Goal: Navigation & Orientation: Understand site structure

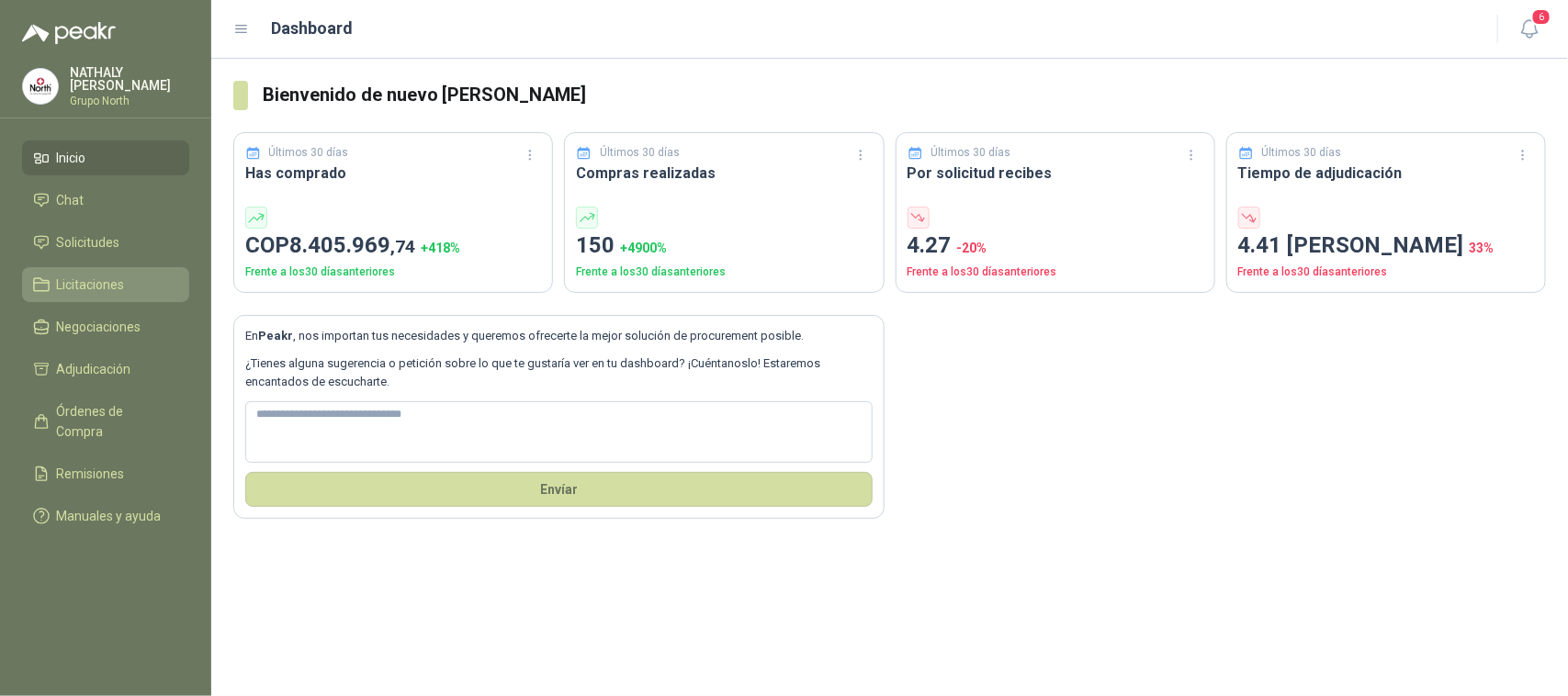
click at [76, 271] on link "Licitaciones" at bounding box center [105, 284] width 167 height 35
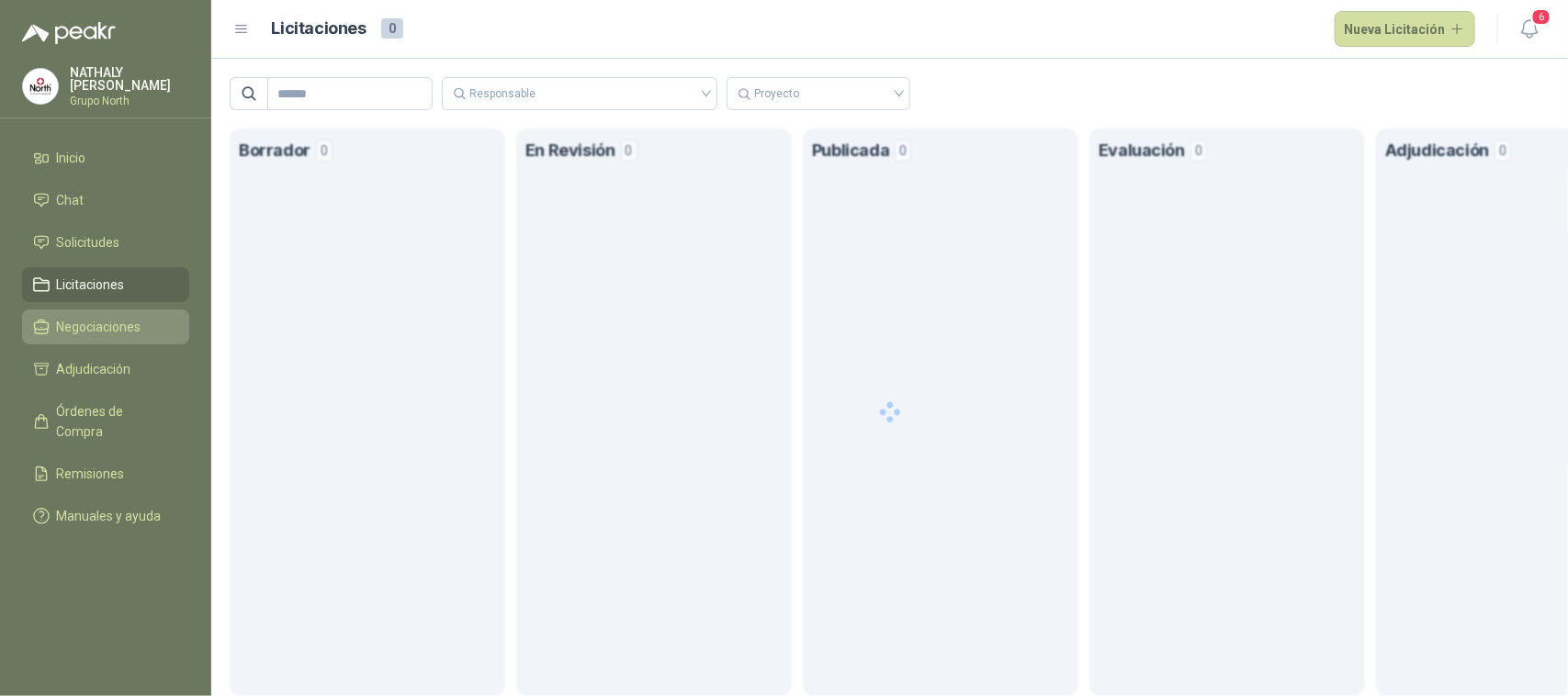
click at [108, 334] on span "Negociaciones" at bounding box center [99, 327] width 84 height 20
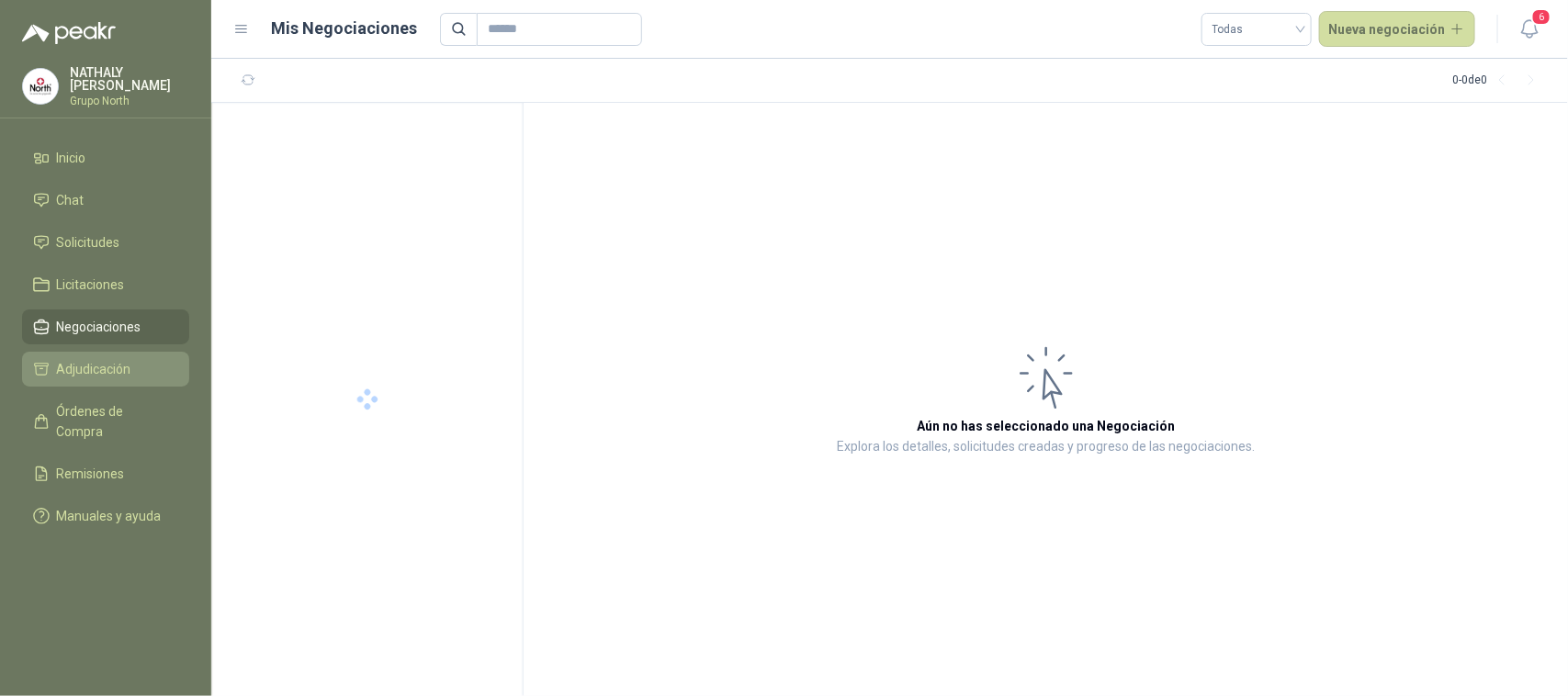
click at [115, 359] on span "Adjudicación" at bounding box center [94, 369] width 74 height 20
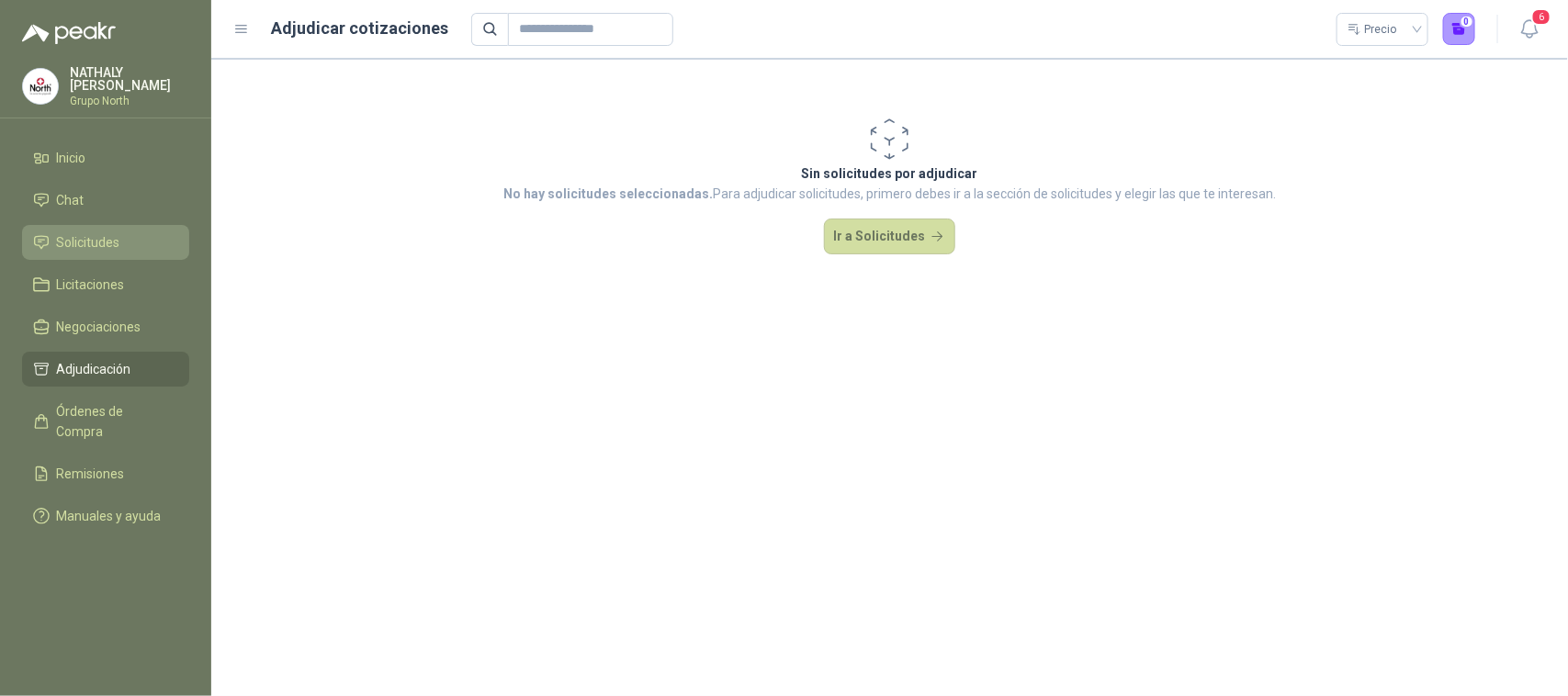
click at [98, 241] on span "Solicitudes" at bounding box center [89, 243] width 63 height 20
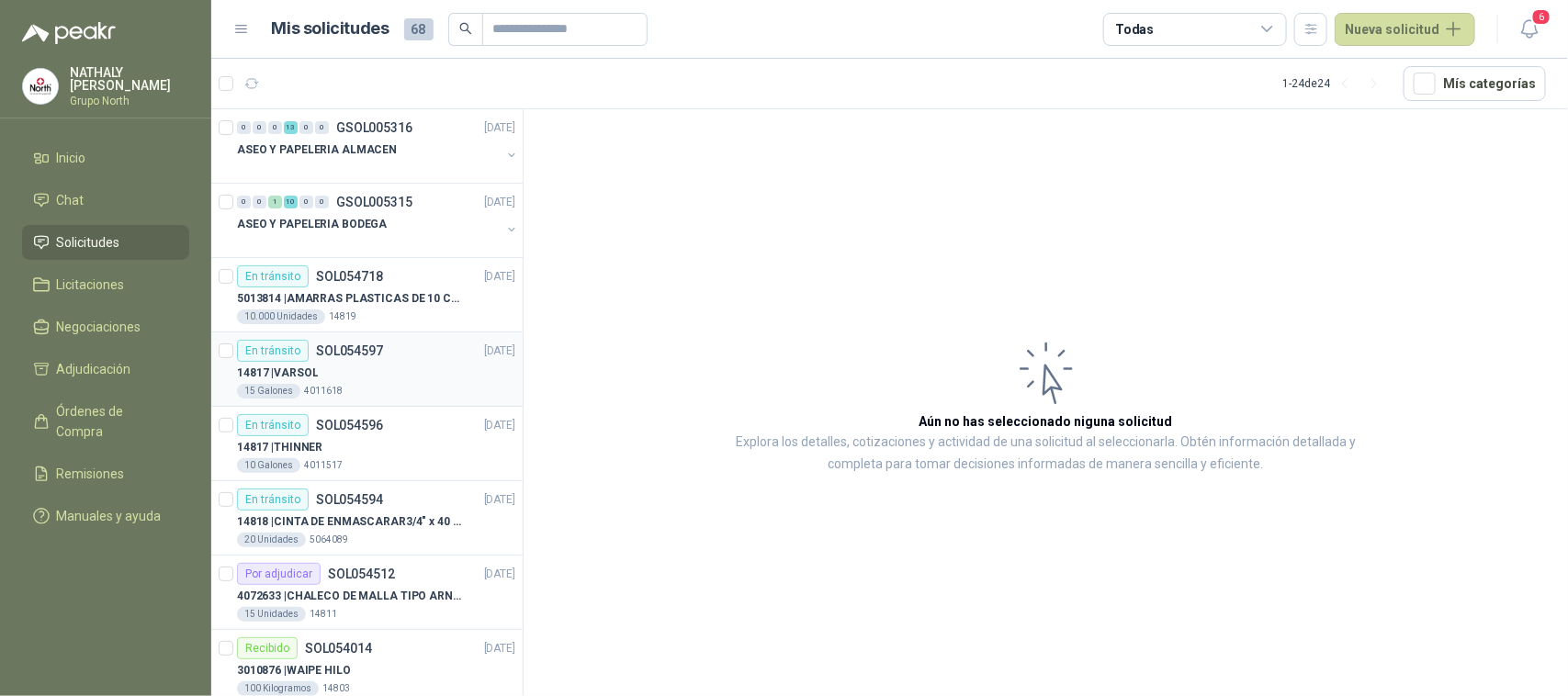
scroll to position [115, 0]
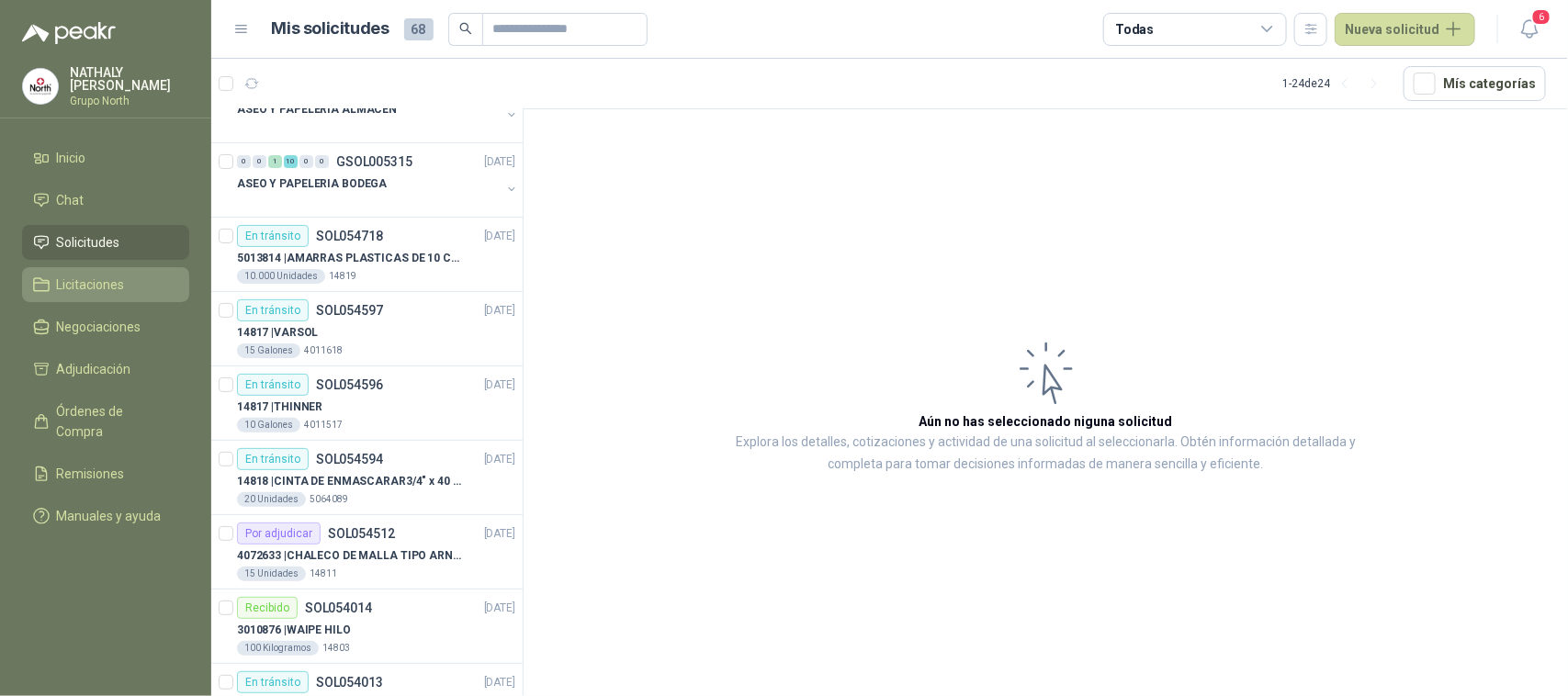
click at [71, 291] on span "Licitaciones" at bounding box center [91, 284] width 68 height 20
